Goal: Find specific page/section: Find specific page/section

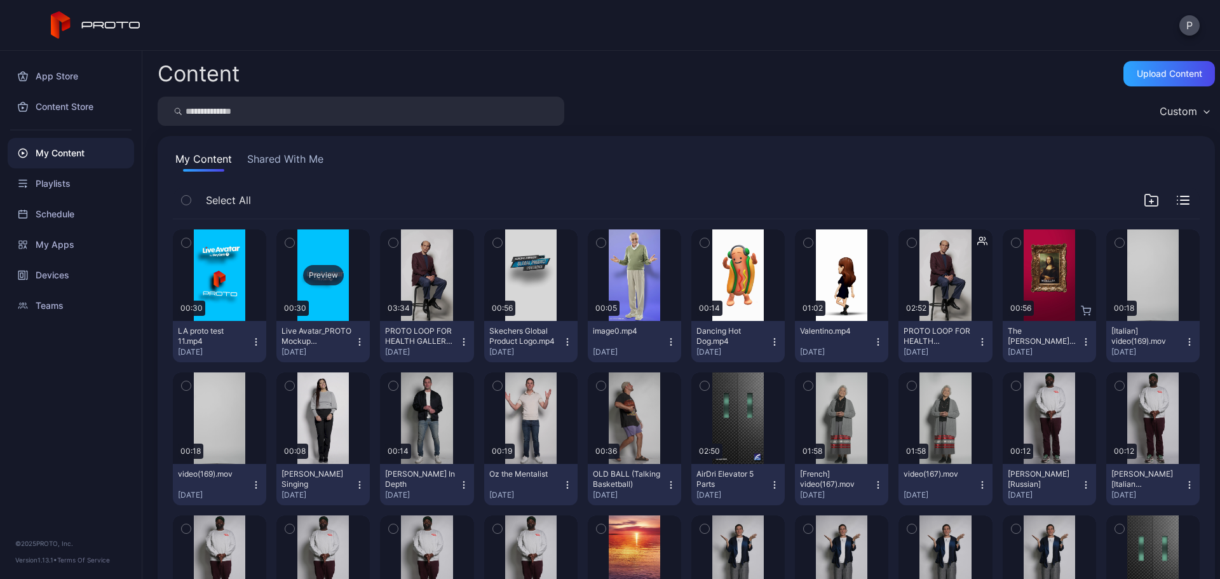
click at [328, 265] on div "Preview" at bounding box center [323, 275] width 41 height 20
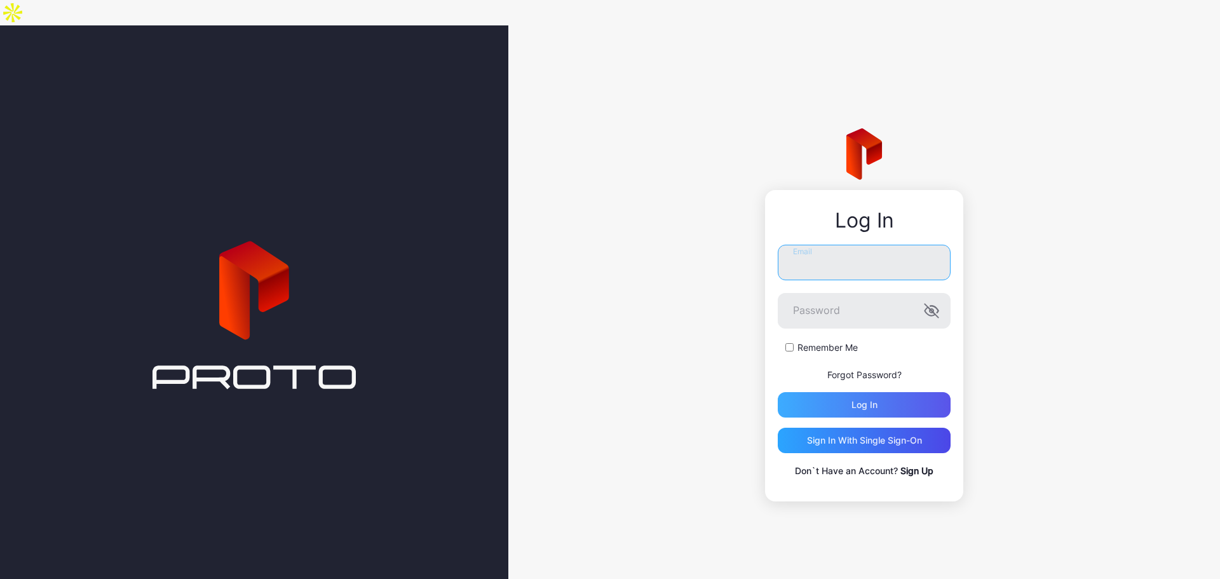
type input "**********"
click at [899, 392] on div "Log in" at bounding box center [863, 404] width 173 height 25
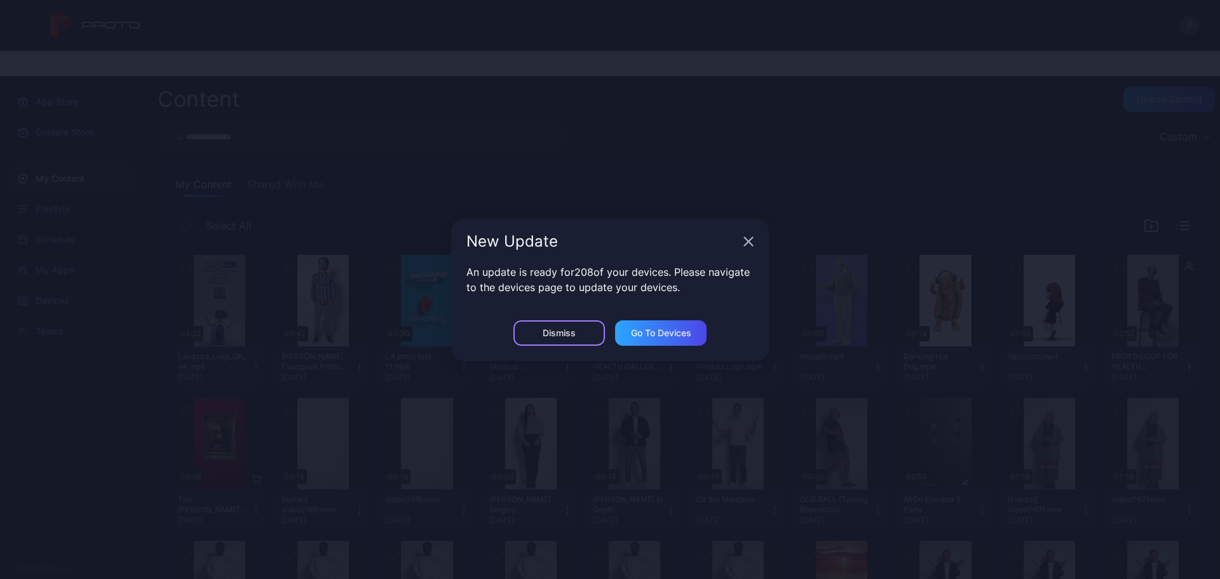
click at [584, 338] on div "Dismiss" at bounding box center [558, 332] width 91 height 25
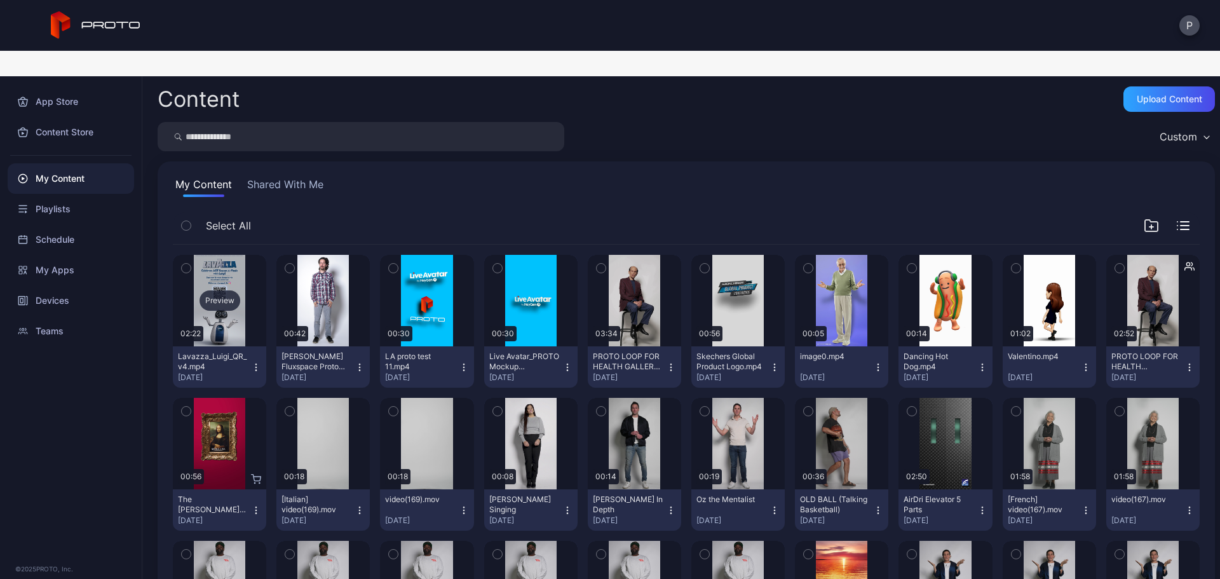
click at [240, 304] on div "Preview" at bounding box center [219, 300] width 93 height 91
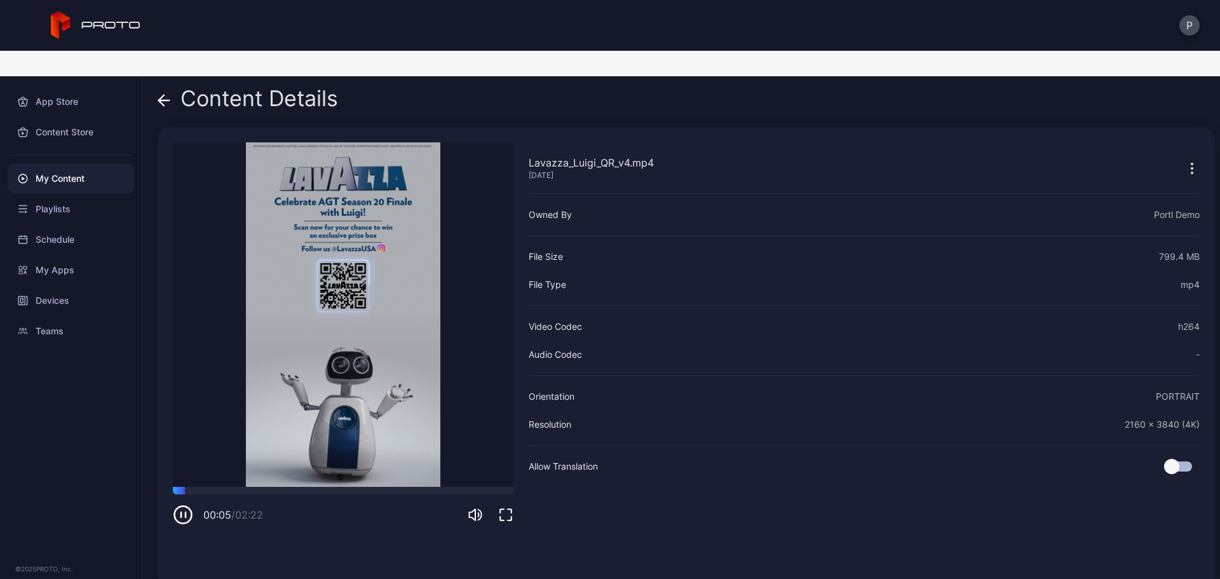
click at [170, 87] on div "Content Details" at bounding box center [248, 101] width 180 height 30
